Goal: Task Accomplishment & Management: Manage account settings

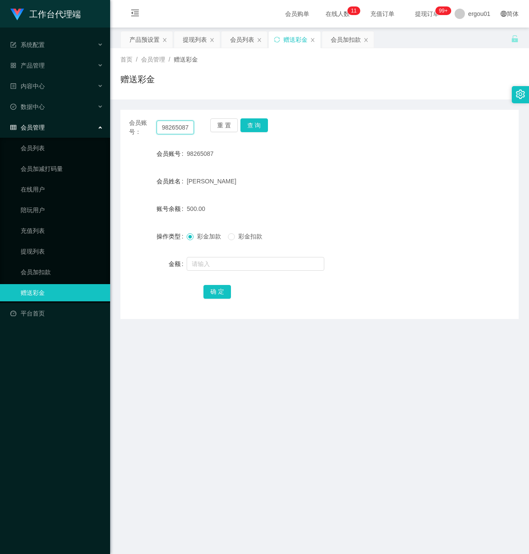
drag, startPoint x: 0, startPoint y: 0, endPoint x: 252, endPoint y: 146, distance: 291.3
click at [252, 146] on div "会员账号： 98265087 重 置 查 询 会员账号 98265087 会员姓名 [PERSON_NAME] 账号余额 500.00 操作类型 彩金加款 彩…" at bounding box center [319, 214] width 398 height 209
paste input "1215120"
type input "91215120"
click at [253, 124] on button "查 询" at bounding box center [255, 125] width 28 height 14
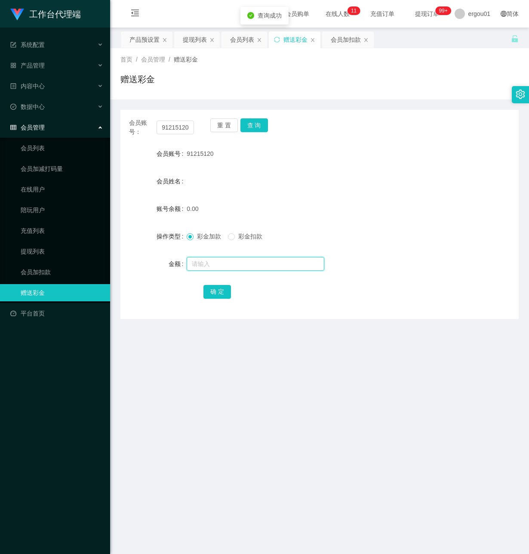
click at [207, 264] on input "text" at bounding box center [256, 264] width 138 height 14
type input "100"
click at [212, 293] on button "确 定" at bounding box center [218, 292] width 28 height 14
click at [145, 42] on div "产品预设置" at bounding box center [145, 39] width 30 height 16
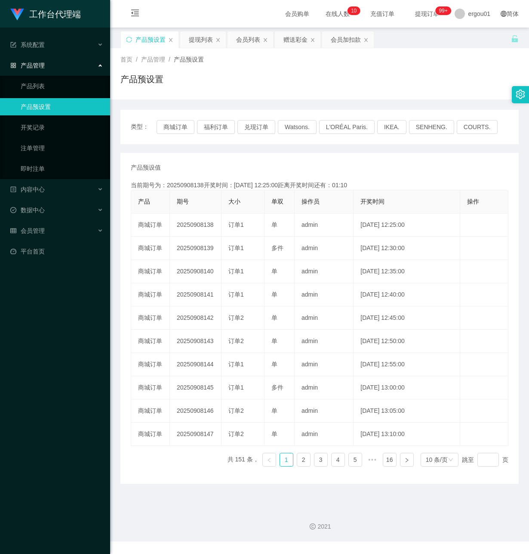
click at [59, 355] on div "工作台代理端 系统配置 产品管理 产品列表 产品预设置 开奖记录 注单管理 即时注单 内容中心 数据中心 会员管理 平台首页" at bounding box center [55, 277] width 110 height 554
click at [68, 284] on div "工作台代理端 系统配置 产品管理 产品列表 产品预设置 开奖记录 注单管理 即时注单 内容中心 数据中心 会员管理 平台首页" at bounding box center [55, 277] width 110 height 554
click at [311, 42] on icon "图标: close" at bounding box center [312, 39] width 5 height 5
drag, startPoint x: 52, startPoint y: 400, endPoint x: 49, endPoint y: 392, distance: 8.3
click at [49, 392] on div "工作台代理端 系统配置 产品管理 产品列表 产品预设置 开奖记录 注单管理 即时注单 内容中心 数据中心 会员管理 平台首页" at bounding box center [55, 277] width 110 height 554
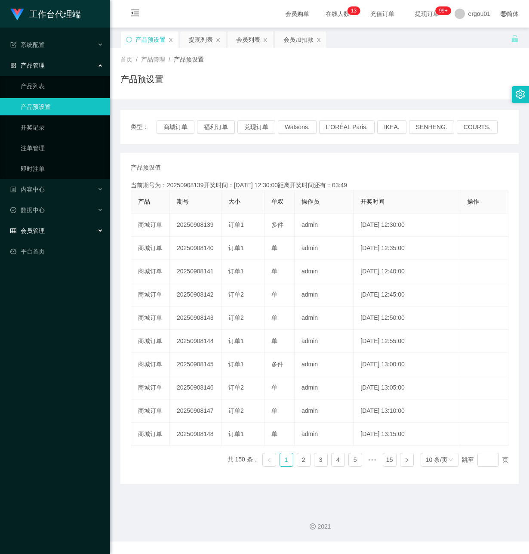
click at [45, 222] on div "会员管理" at bounding box center [55, 230] width 110 height 17
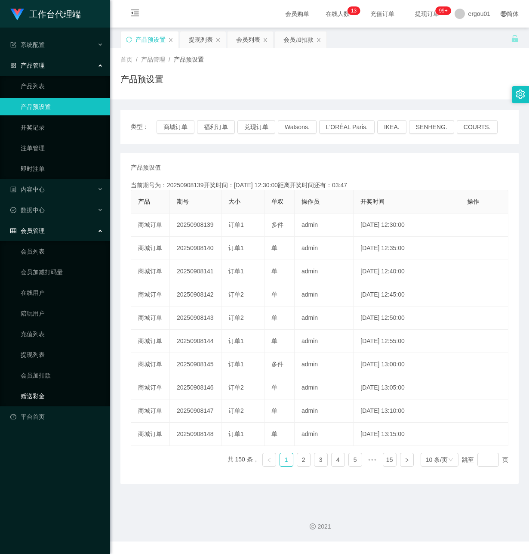
click at [39, 387] on link "赠送彩金" at bounding box center [62, 395] width 83 height 17
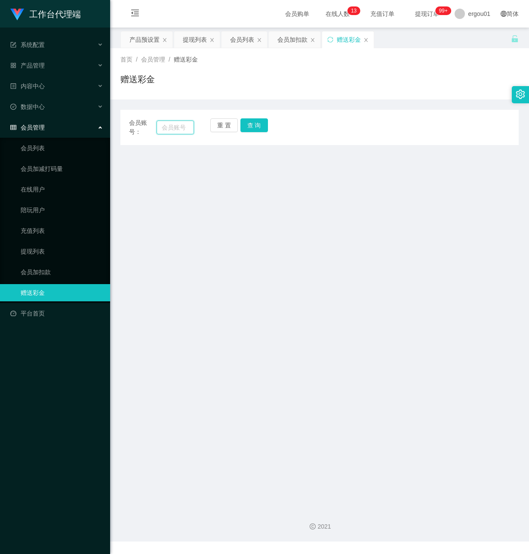
click at [167, 126] on input "text" at bounding box center [175, 127] width 37 height 14
paste input "91215120"
type input "91215120"
click at [257, 124] on button "查 询" at bounding box center [255, 125] width 28 height 14
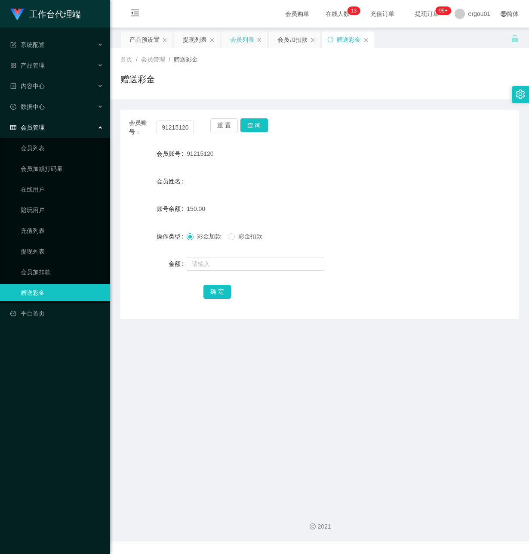
click at [250, 40] on div "会员列表" at bounding box center [242, 39] width 24 height 16
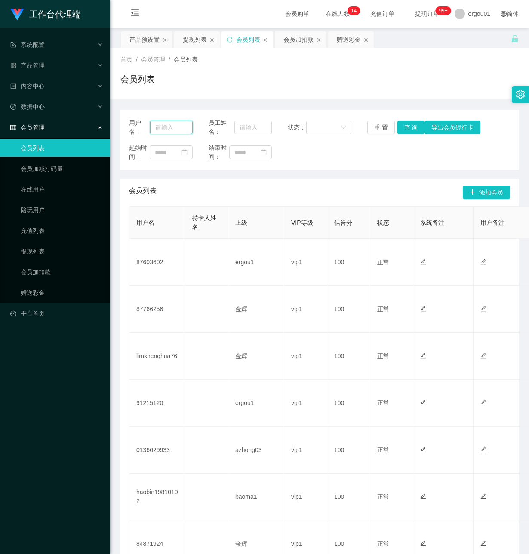
click at [170, 127] on input "text" at bounding box center [171, 127] width 43 height 14
paste input "91215120"
type input "91215120"
click at [405, 128] on button "查 询" at bounding box center [412, 127] width 28 height 14
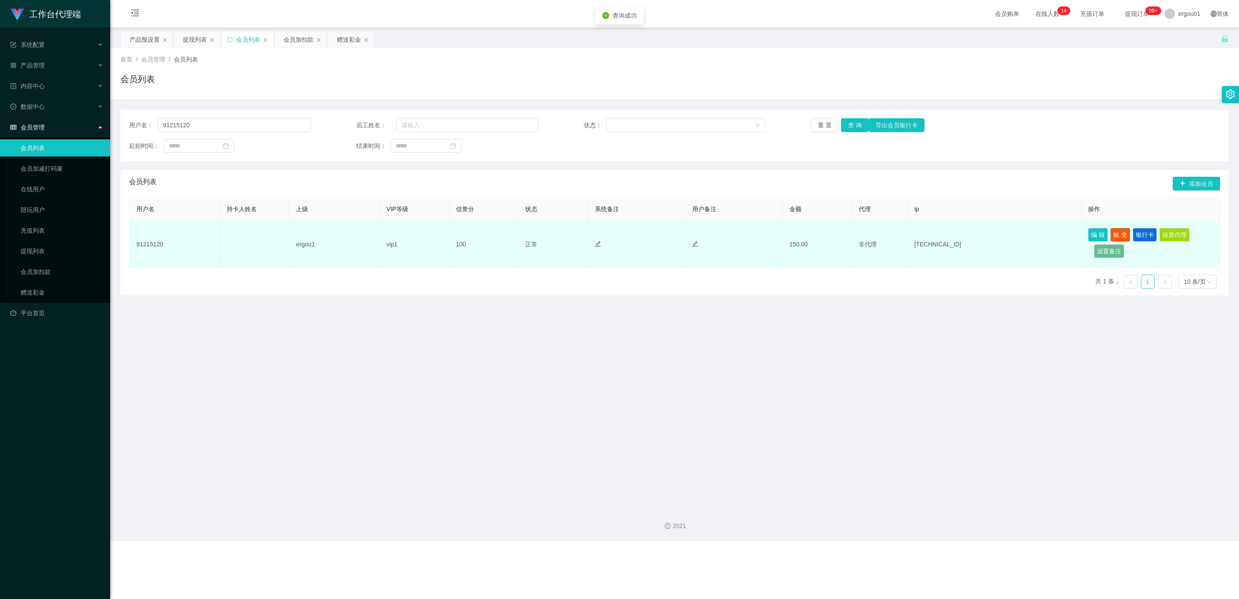
click at [529, 233] on button "账 变" at bounding box center [1121, 235] width 20 height 14
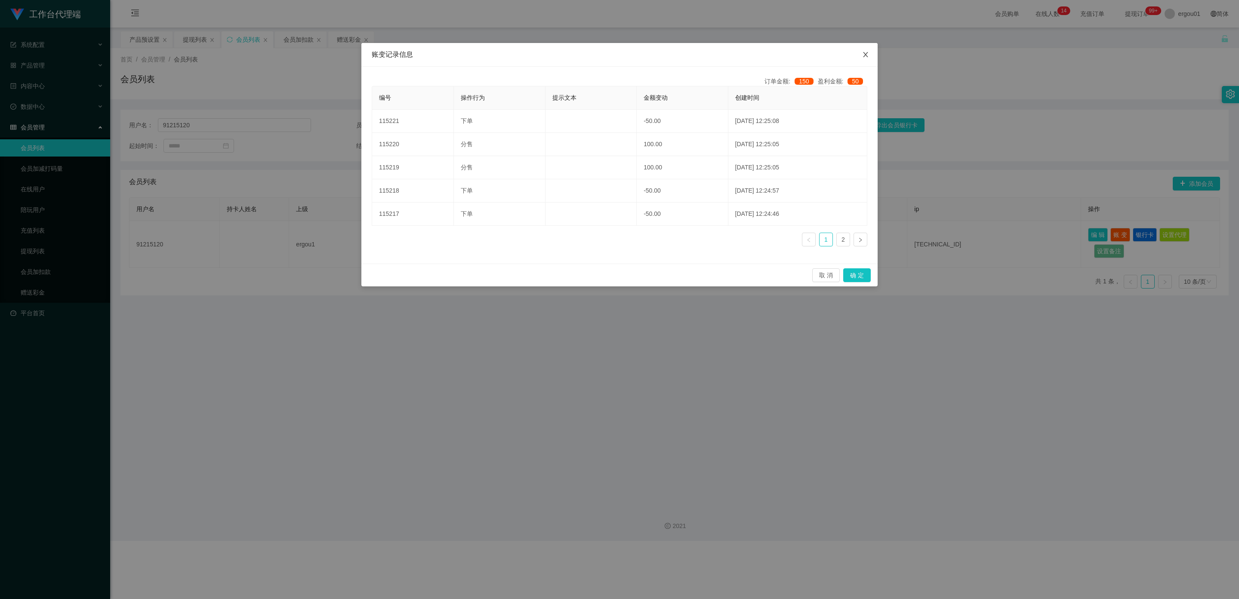
click at [529, 57] on span "Close" at bounding box center [866, 55] width 24 height 24
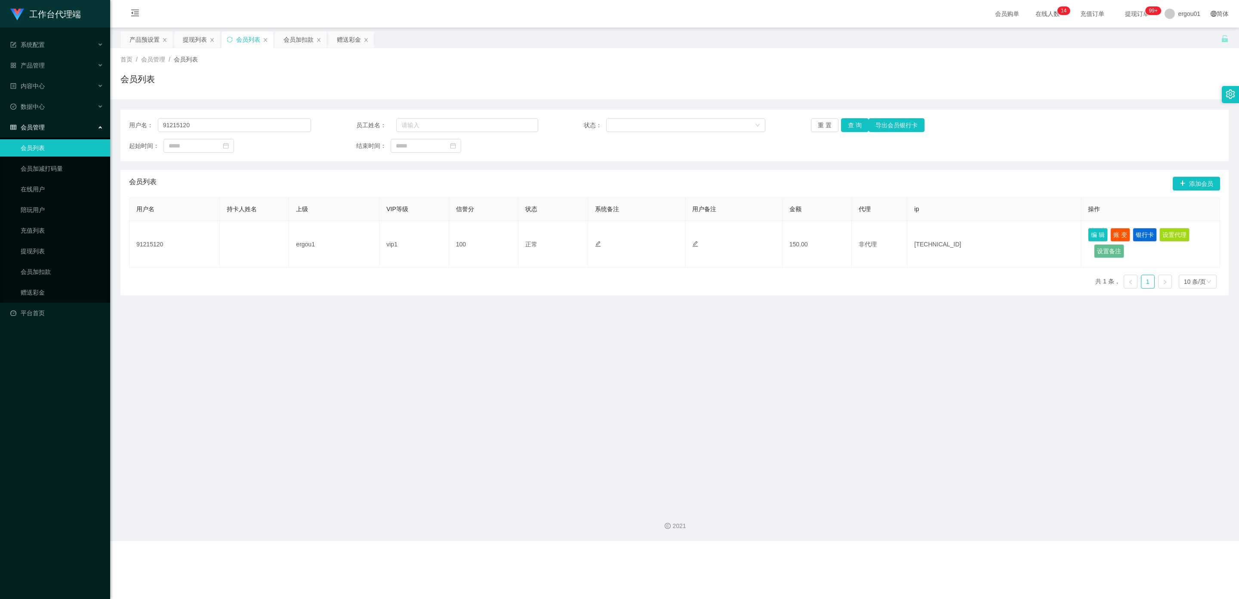
drag, startPoint x: 159, startPoint y: 40, endPoint x: 116, endPoint y: 20, distance: 47.2
click at [159, 40] on div "产品预设置" at bounding box center [145, 39] width 30 height 16
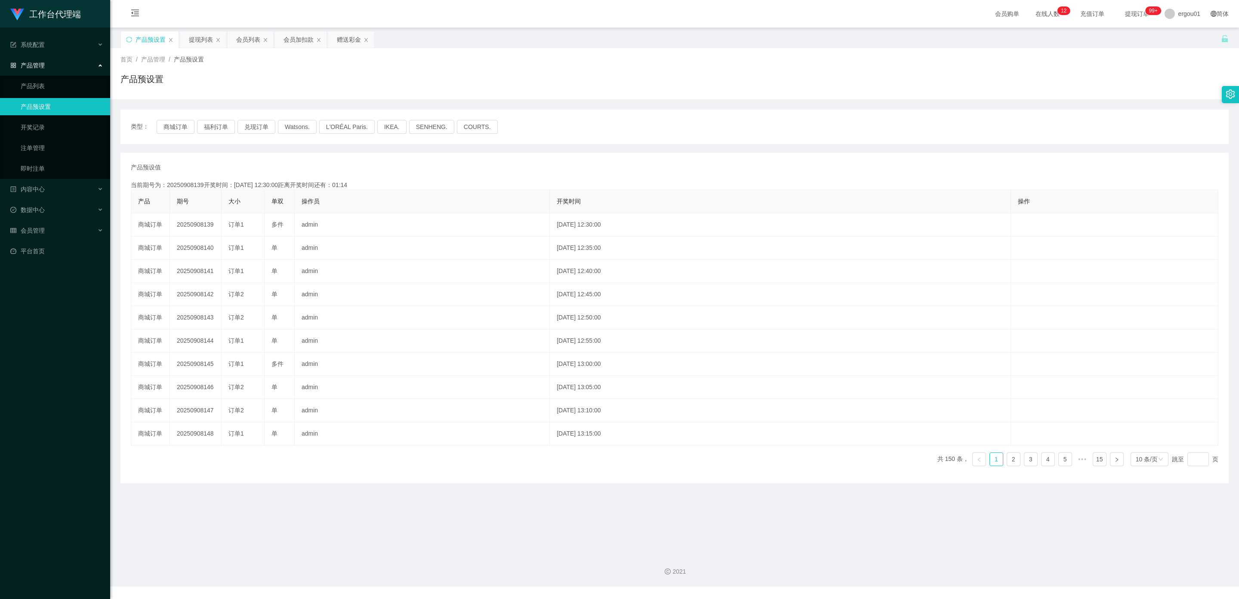
click at [277, 139] on div "类型： 商城订单 福利订单 兑现订单 Watsons. L'ORÉAL Paris. IKEA. SENHENG. COURTS." at bounding box center [674, 127] width 1108 height 34
click at [205, 41] on div "提现列表" at bounding box center [201, 39] width 24 height 16
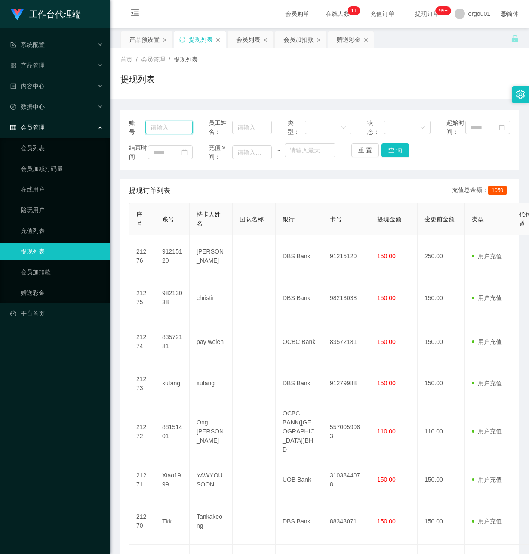
click at [159, 134] on input "text" at bounding box center [168, 127] width 47 height 14
paste input "91215120"
type input "91215120"
click at [397, 156] on button "查 询" at bounding box center [396, 150] width 28 height 14
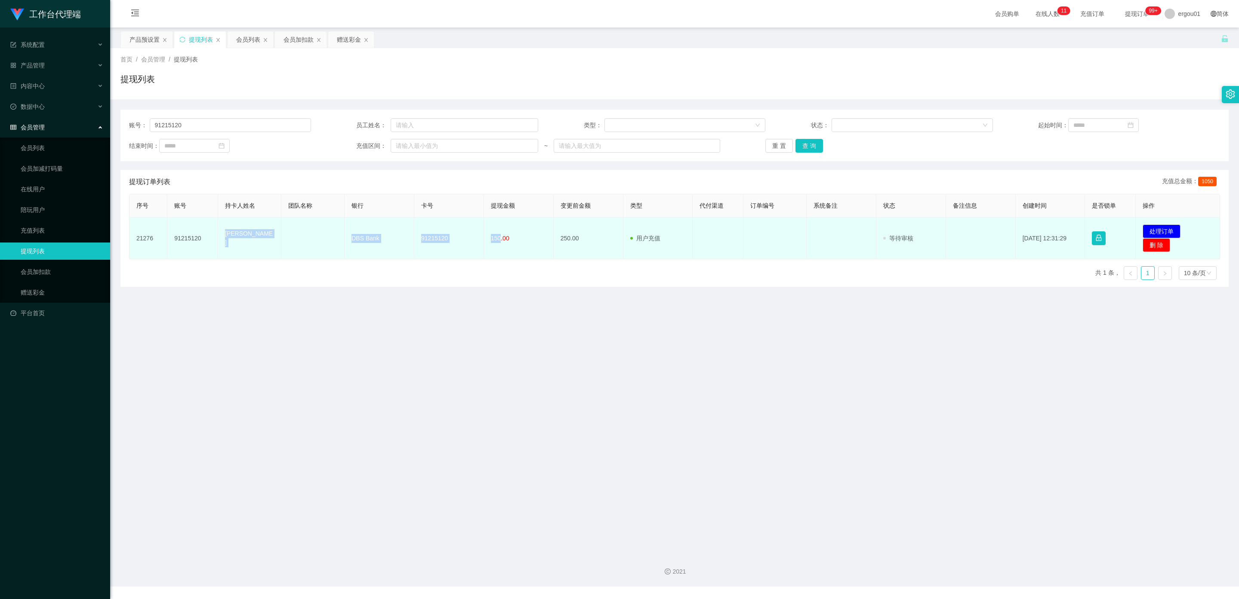
drag, startPoint x: 497, startPoint y: 238, endPoint x: 222, endPoint y: 238, distance: 275.0
click at [222, 238] on tr "21276 91215120 Jiang zhaorui DBS Bank 91215120 150.00 250.00 用户充值 人工扣款 审核驳回 审核成…" at bounding box center [675, 239] width 1091 height 42
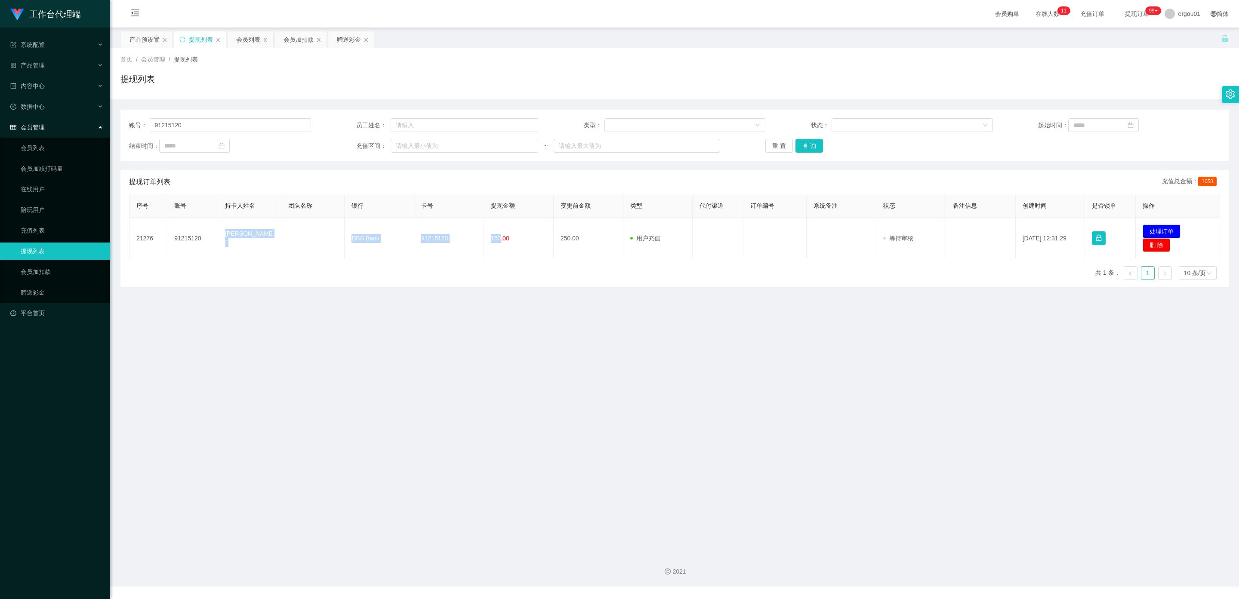
copy tr "Jiang zhaorui DBS Bank 91215120 150"
click at [53, 264] on link "会员加扣款" at bounding box center [62, 271] width 83 height 17
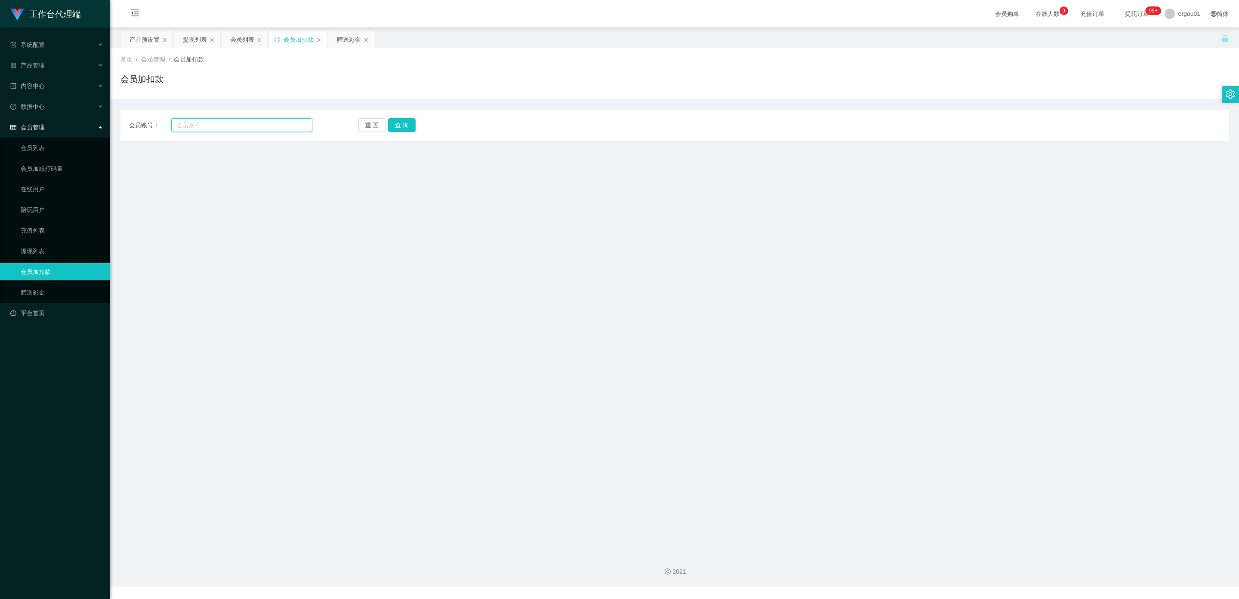
drag, startPoint x: 216, startPoint y: 120, endPoint x: 219, endPoint y: 127, distance: 6.7
click at [216, 121] on input "text" at bounding box center [241, 125] width 141 height 14
paste input "91215120"
type input "91215120"
click at [398, 126] on button "查 询" at bounding box center [402, 125] width 28 height 14
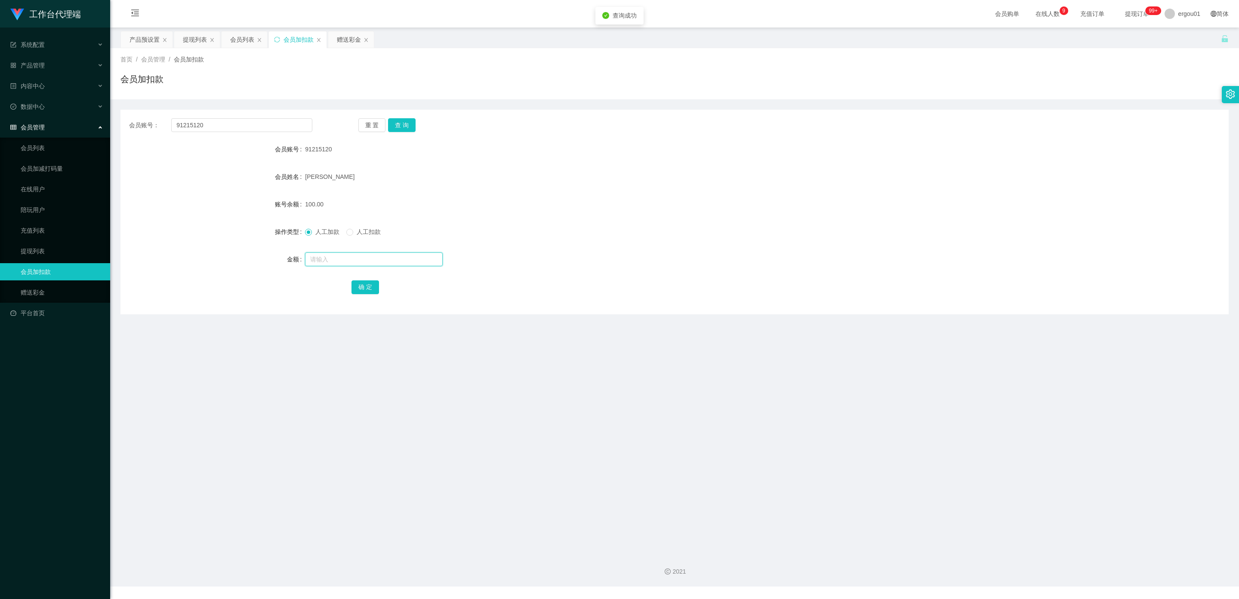
click at [326, 259] on input "text" at bounding box center [374, 260] width 138 height 14
type input "100"
click at [358, 288] on button "确 定" at bounding box center [366, 288] width 28 height 14
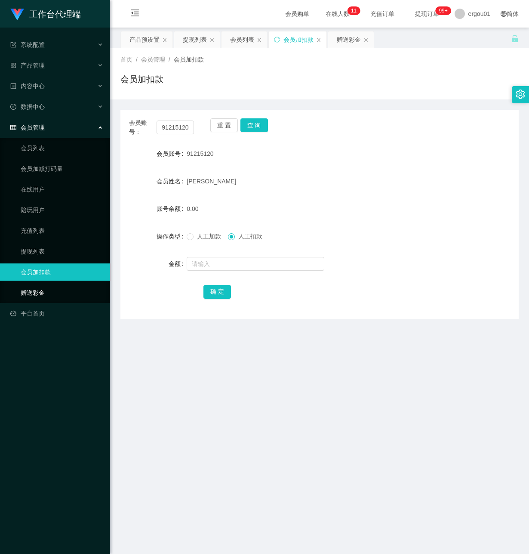
click at [39, 287] on link "赠送彩金" at bounding box center [62, 292] width 83 height 17
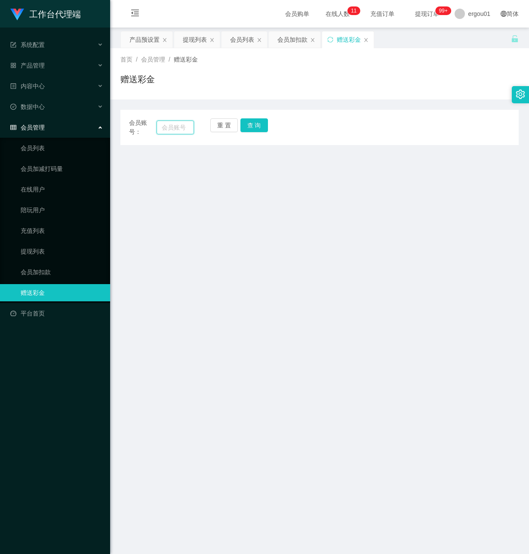
click at [175, 128] on input "text" at bounding box center [175, 127] width 37 height 14
paste input "91215120"
type input "91215120"
click at [253, 125] on button "查 询" at bounding box center [255, 125] width 28 height 14
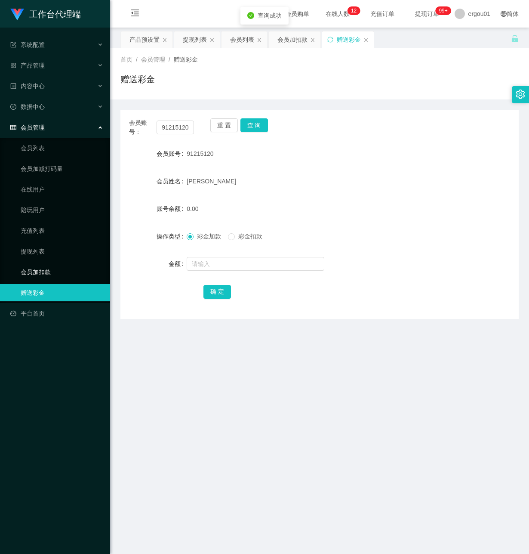
click at [30, 266] on link "会员加扣款" at bounding box center [62, 271] width 83 height 17
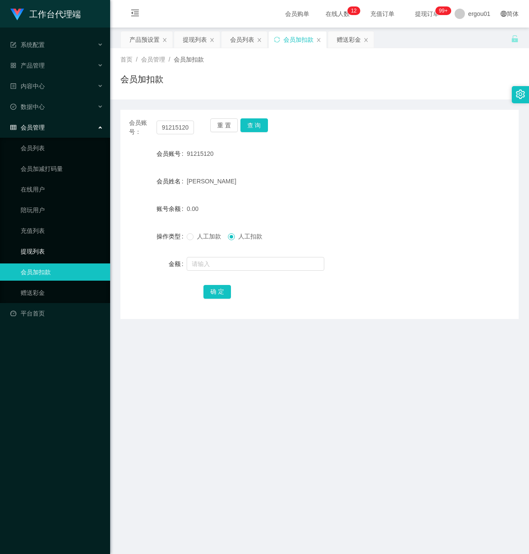
click at [47, 250] on link "提现列表" at bounding box center [62, 251] width 83 height 17
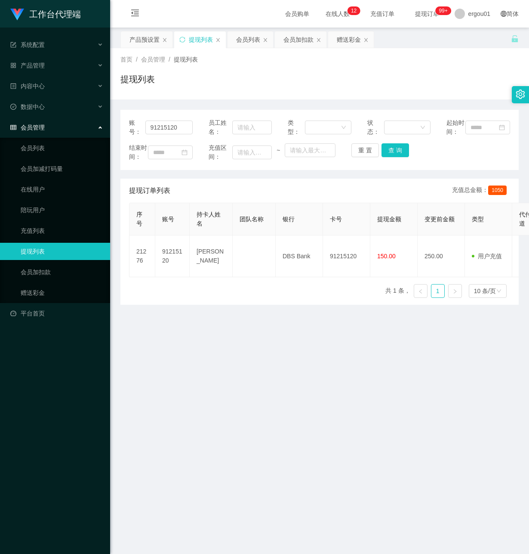
drag, startPoint x: 213, startPoint y: 395, endPoint x: 216, endPoint y: 390, distance: 5.8
click at [216, 390] on main "关闭左侧 关闭右侧 关闭其它 刷新页面 产品预设置 提现列表 会员列表 会员加扣款 赠送彩金 首页 / 会员管理 / 提现列表 / 提现列表 账号： 9121…" at bounding box center [319, 287] width 419 height 519
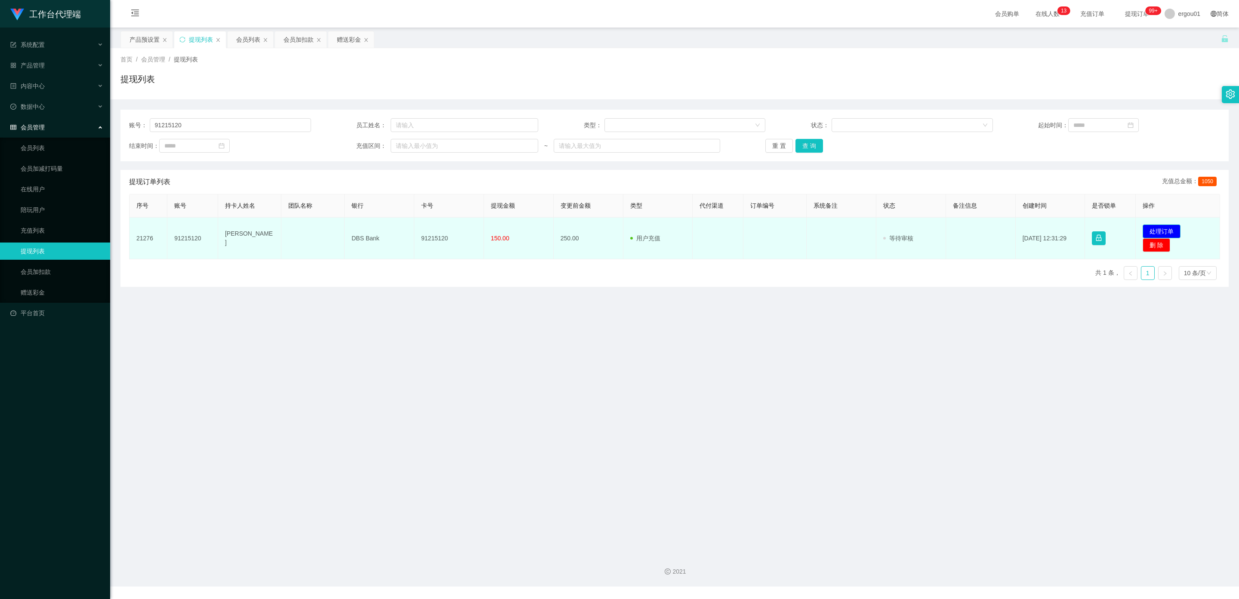
click at [1154, 230] on button "处理订单" at bounding box center [1162, 232] width 38 height 14
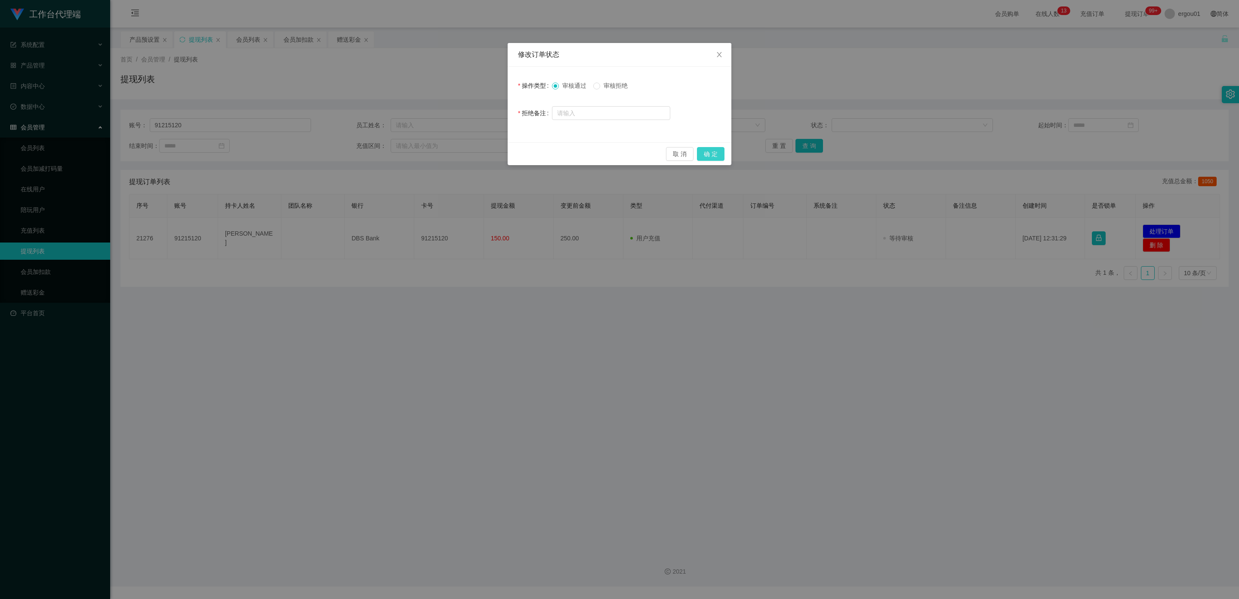
click at [713, 152] on button "确 定" at bounding box center [711, 154] width 28 height 14
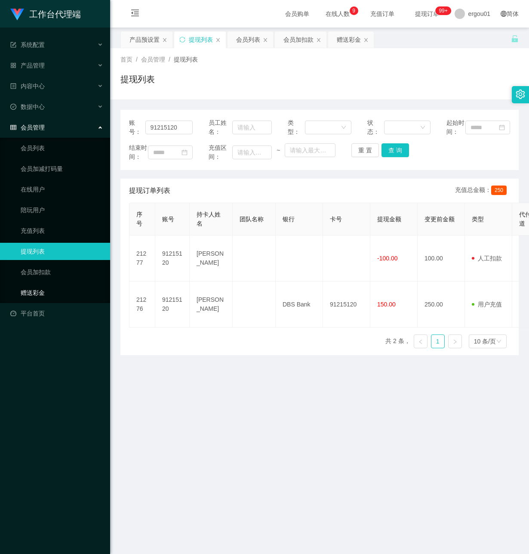
click at [53, 284] on link "赠送彩金" at bounding box center [62, 292] width 83 height 17
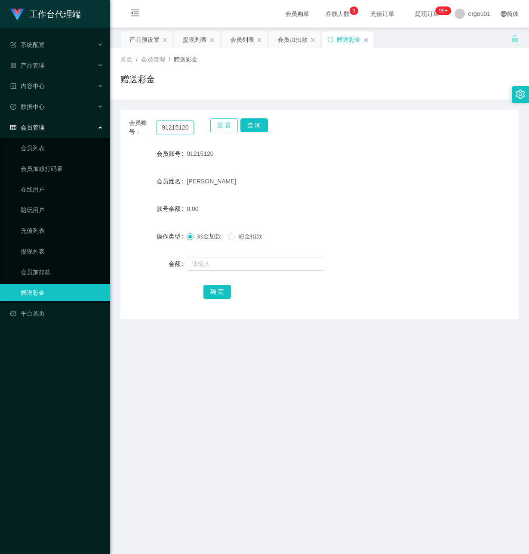
drag, startPoint x: 161, startPoint y: 130, endPoint x: 235, endPoint y: 131, distance: 73.6
click at [231, 130] on div "会员账号： 91215120 重 置 查 询" at bounding box center [319, 127] width 398 height 18
paste input "81053947"
type input "81053947"
click at [248, 119] on button "查 询" at bounding box center [255, 125] width 28 height 14
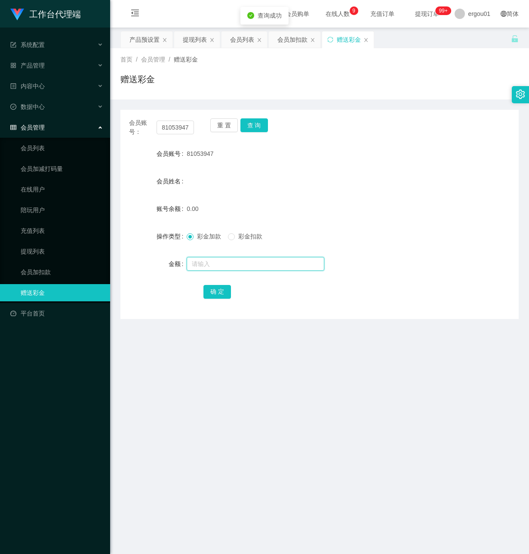
click at [216, 266] on input "text" at bounding box center [256, 264] width 138 height 14
type input "100"
click at [211, 291] on button "确 定" at bounding box center [218, 292] width 28 height 14
drag, startPoint x: 148, startPoint y: 40, endPoint x: 134, endPoint y: 40, distance: 14.2
click at [148, 40] on div "产品预设置" at bounding box center [145, 39] width 30 height 16
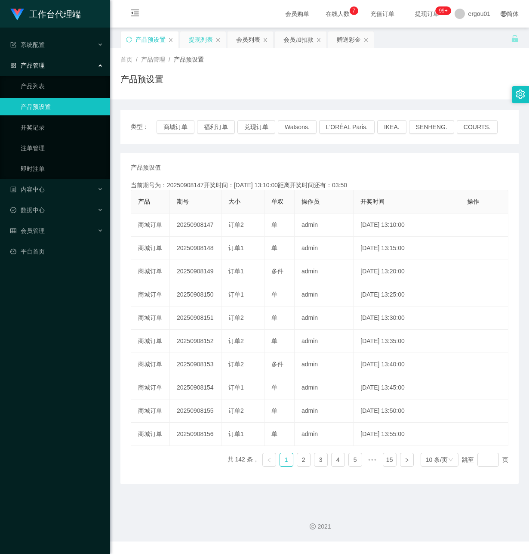
click at [208, 39] on div "提现列表" at bounding box center [201, 39] width 24 height 16
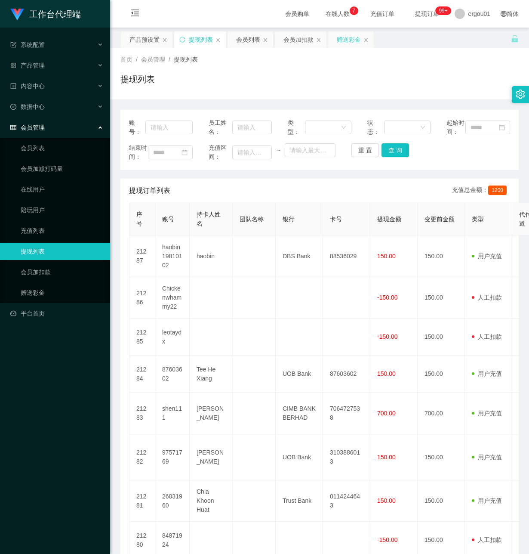
click at [352, 40] on div "赠送彩金" at bounding box center [349, 39] width 24 height 16
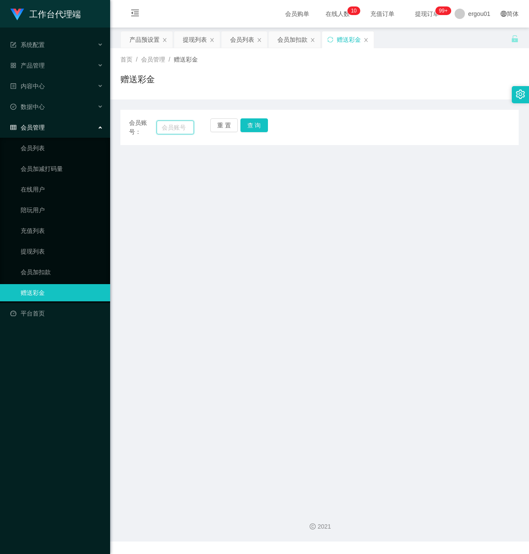
click at [172, 129] on input "text" at bounding box center [175, 127] width 37 height 14
paste input "81053947"
type input "81053947"
click at [261, 124] on button "查 询" at bounding box center [255, 125] width 28 height 14
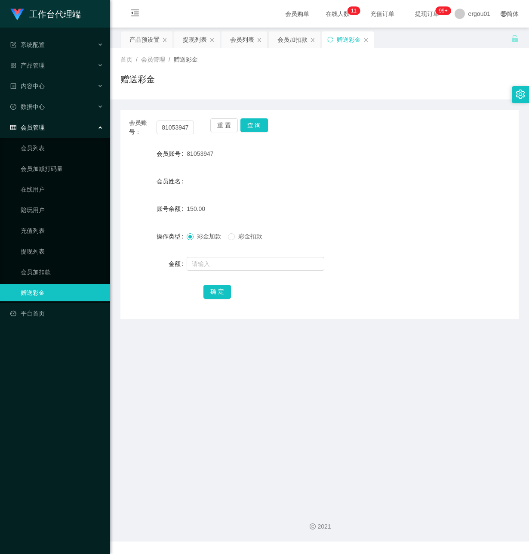
drag, startPoint x: 197, startPoint y: 36, endPoint x: 210, endPoint y: 139, distance: 103.3
click at [197, 35] on div "提现列表" at bounding box center [195, 39] width 24 height 16
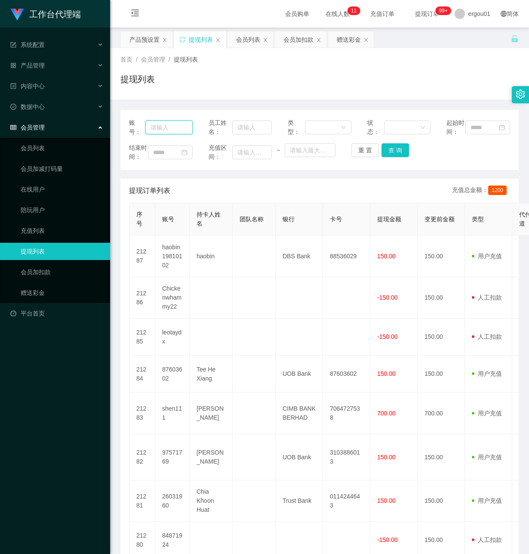
drag, startPoint x: 176, startPoint y: 133, endPoint x: 305, endPoint y: 158, distance: 131.5
click at [175, 133] on input "text" at bounding box center [168, 127] width 47 height 14
paste input "81053947"
type input "81053947"
click at [394, 157] on button "查 询" at bounding box center [396, 150] width 28 height 14
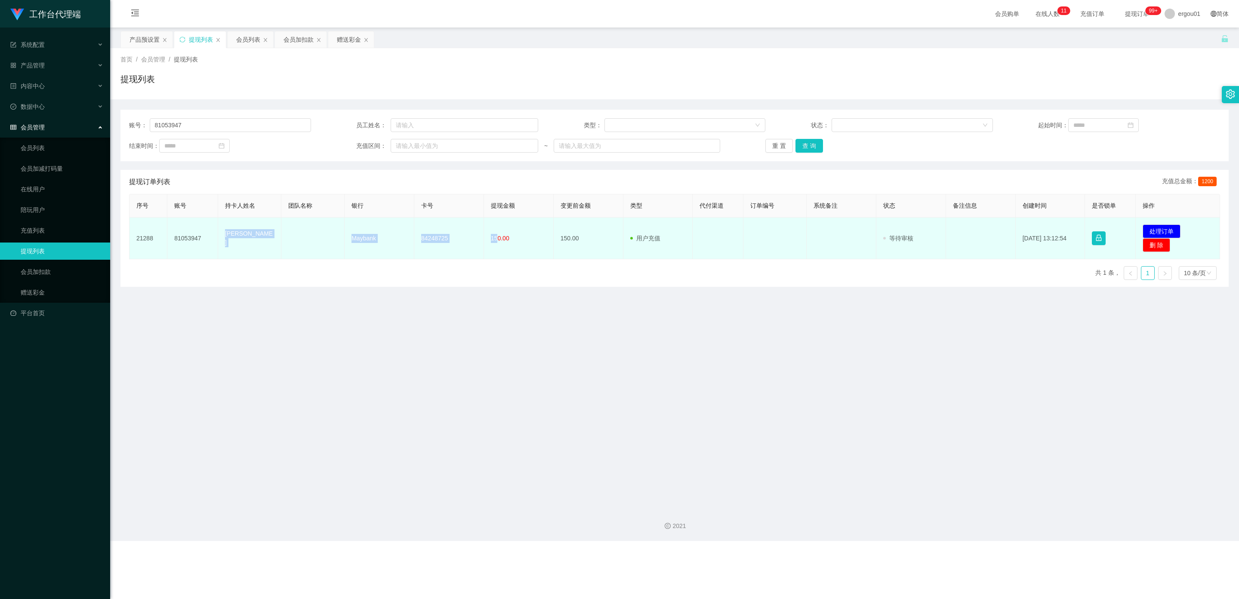
drag, startPoint x: 496, startPoint y: 238, endPoint x: 225, endPoint y: 236, distance: 271.1
click at [225, 236] on tr "21288 81053947 Shiermie Bautista Maybank 84248725 150.00 150.00 用户充值 人工扣款 审核驳回 …" at bounding box center [675, 239] width 1091 height 42
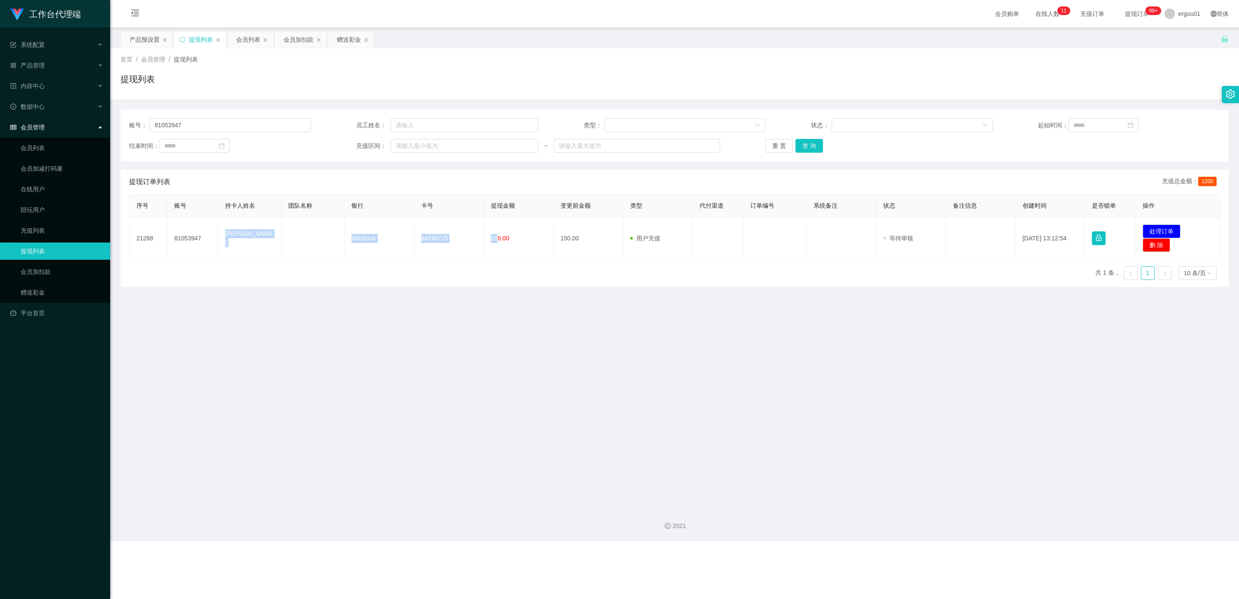
copy tr "Shiermie Bautista Maybank 84248725 15"
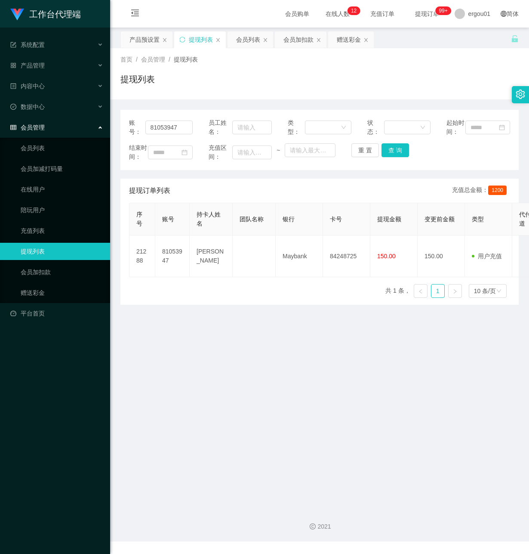
drag, startPoint x: 121, startPoint y: 429, endPoint x: 295, endPoint y: 238, distance: 258.0
click at [129, 421] on main "关闭左侧 关闭右侧 关闭其它 刷新页面 产品预设置 提现列表 会员列表 会员加扣款 赠送彩金 首页 / 会员管理 / 提现列表 / 提现列表 账号： 8105…" at bounding box center [319, 265] width 419 height 474
